Goal: Task Accomplishment & Management: Manage account settings

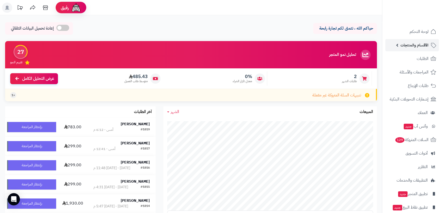
click at [408, 47] on span "الأقسام والمنتجات" at bounding box center [414, 45] width 28 height 7
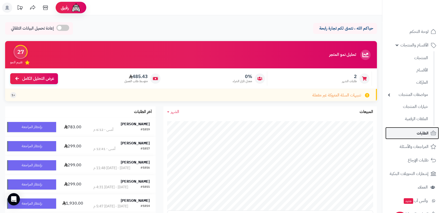
click at [421, 133] on span "الطلبات" at bounding box center [423, 133] width 12 height 7
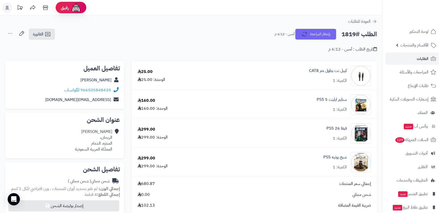
scroll to position [69, 0]
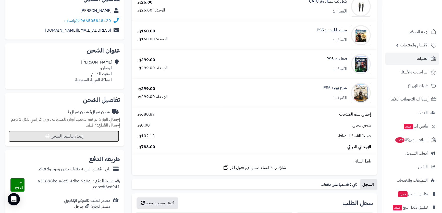
click at [93, 136] on button "إصدار بوليصة الشحن" at bounding box center [63, 136] width 111 height 11
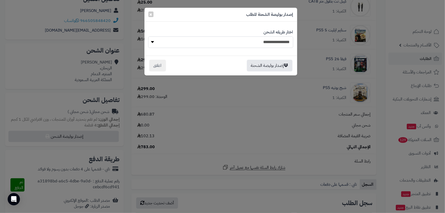
click at [234, 42] on select "**********" at bounding box center [220, 41] width 145 height 11
select select "***"
click at [148, 36] on select "**********" at bounding box center [220, 41] width 145 height 11
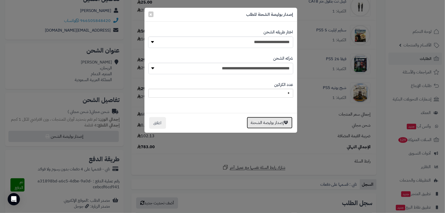
click at [260, 121] on button "إصدار بوليصة الشحنة" at bounding box center [270, 123] width 46 height 12
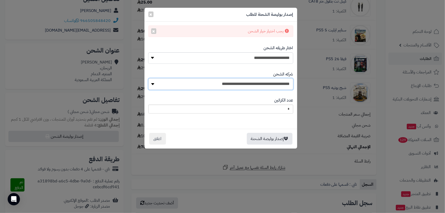
click at [247, 86] on select "**********" at bounding box center [220, 83] width 145 height 11
click at [148, 16] on div "إصدار بوليصة الشحنة للطلب ×" at bounding box center [221, 15] width 153 height 14
click at [148, 16] on button "×" at bounding box center [150, 14] width 5 height 6
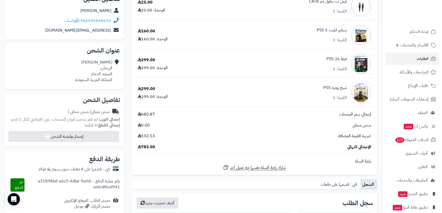
scroll to position [23, 0]
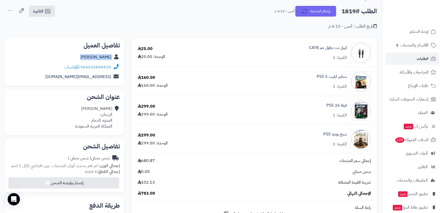
drag, startPoint x: 87, startPoint y: 58, endPoint x: 115, endPoint y: 59, distance: 27.1
click at [115, 59] on div "[PERSON_NAME]" at bounding box center [64, 57] width 111 height 10
copy div "[PERSON_NAME]"
click at [97, 107] on div "[PERSON_NAME]، المنتزه، الدمام المملكة العربية السعودية" at bounding box center [93, 117] width 37 height 23
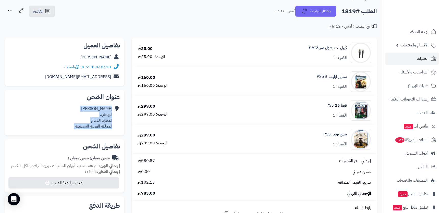
drag, startPoint x: 97, startPoint y: 107, endPoint x: 94, endPoint y: 125, distance: 17.6
click at [94, 125] on div "[PERSON_NAME]، المنتزه، الدمام المملكة العربية السعودية" at bounding box center [93, 117] width 37 height 23
copy div "[PERSON_NAME]، المنتزه، الدمام المملكة العربية السعودية"
click at [78, 103] on div "عنوان الشحن [PERSON_NAME]، المنتزه، الدمام المملكة العربية السعودية" at bounding box center [64, 112] width 119 height 45
click at [92, 107] on div "[PERSON_NAME]، المنتزه، الدمام المملكة العربية السعودية" at bounding box center [93, 117] width 37 height 23
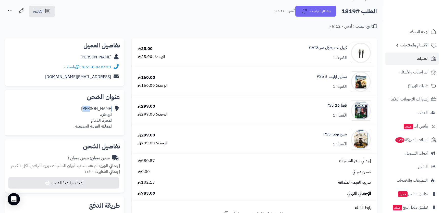
click at [92, 107] on div "[PERSON_NAME]، المنتزه، الدمام المملكة العربية السعودية" at bounding box center [93, 117] width 37 height 23
drag, startPoint x: 92, startPoint y: 107, endPoint x: 69, endPoint y: 107, distance: 23.0
click at [69, 107] on div "[PERSON_NAME]، المنتزه، الدمام المملكة العربية السعودية" at bounding box center [64, 117] width 111 height 27
click at [92, 107] on div "[PERSON_NAME]، المنتزه، الدمام المملكة العربية السعودية" at bounding box center [93, 117] width 37 height 23
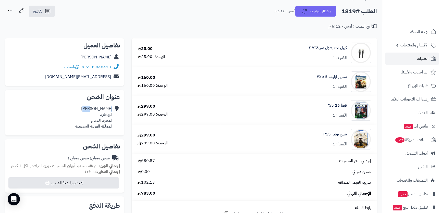
click at [92, 107] on div "[PERSON_NAME]، المنتزه، الدمام المملكة العربية السعودية" at bounding box center [93, 117] width 37 height 23
click at [105, 113] on div "[PERSON_NAME]، المنتزه، الدمام المملكة العربية السعودية" at bounding box center [93, 117] width 37 height 23
copy div "الريحان"
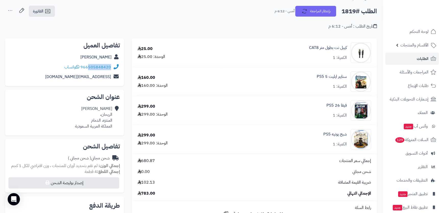
drag, startPoint x: 111, startPoint y: 66, endPoint x: 89, endPoint y: 66, distance: 21.7
click at [89, 66] on div "966505848420 واتساب" at bounding box center [64, 67] width 111 height 10
copy link "505848420"
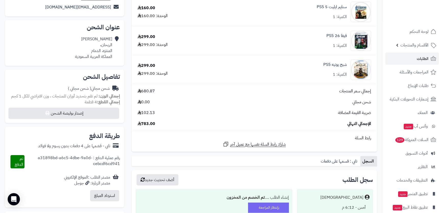
scroll to position [0, 0]
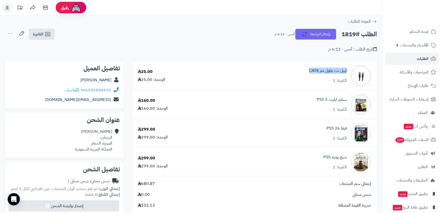
drag, startPoint x: 323, startPoint y: 69, endPoint x: 346, endPoint y: 66, distance: 23.1
click at [346, 66] on div "كيبل نت بطول متر CAT8 الكمية: 1" at bounding box center [298, 76] width 152 height 20
copy link "كيبل نت بطول متر CAT8"
click at [408, 139] on span "السلات المتروكة 129" at bounding box center [411, 139] width 34 height 7
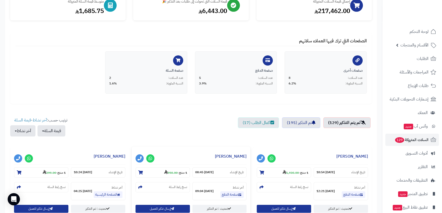
scroll to position [93, 0]
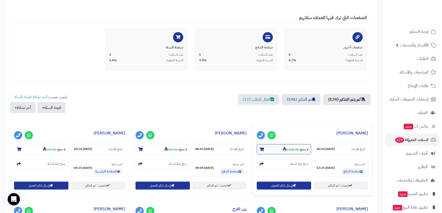
click at [277, 148] on section "1 منتج - 1,930.00" at bounding box center [284, 149] width 54 height 10
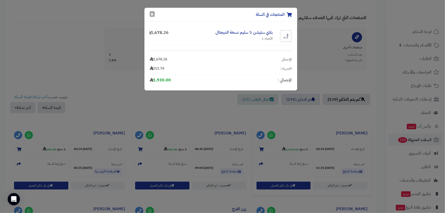
click at [152, 13] on button "×" at bounding box center [152, 14] width 5 height 6
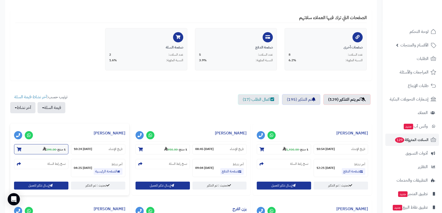
click at [58, 148] on strong "1 منتج" at bounding box center [61, 149] width 8 height 5
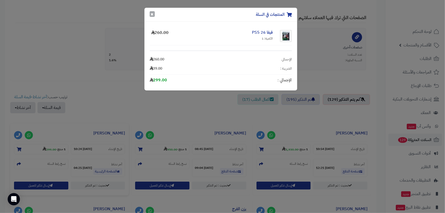
click at [150, 15] on button "×" at bounding box center [152, 14] width 5 height 6
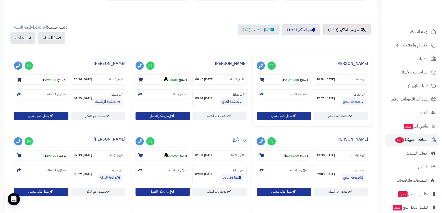
scroll to position [69, 0]
